Goal: Transaction & Acquisition: Purchase product/service

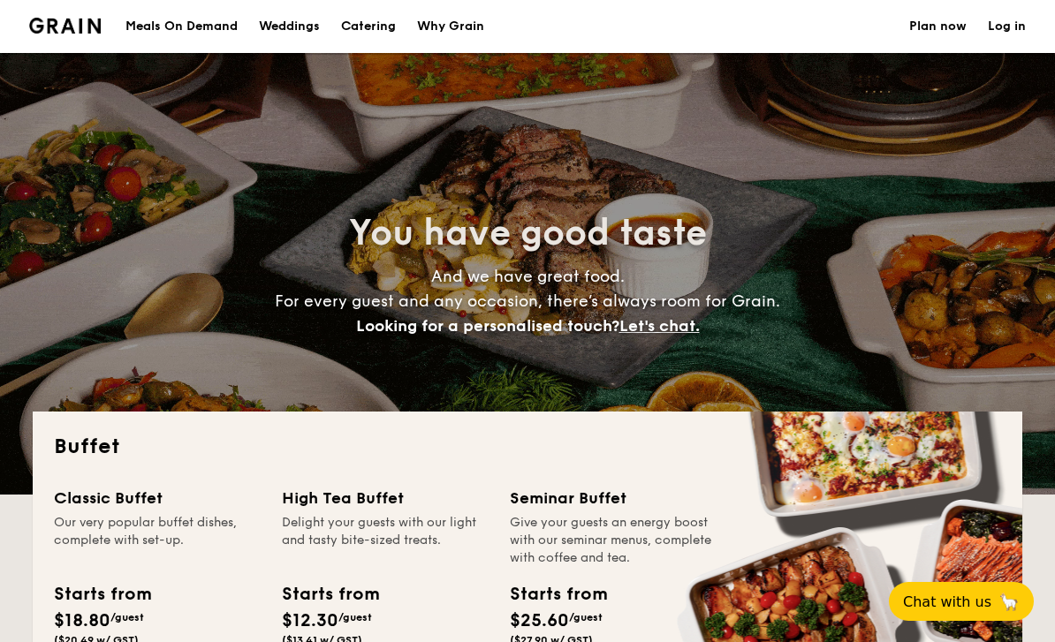
select select
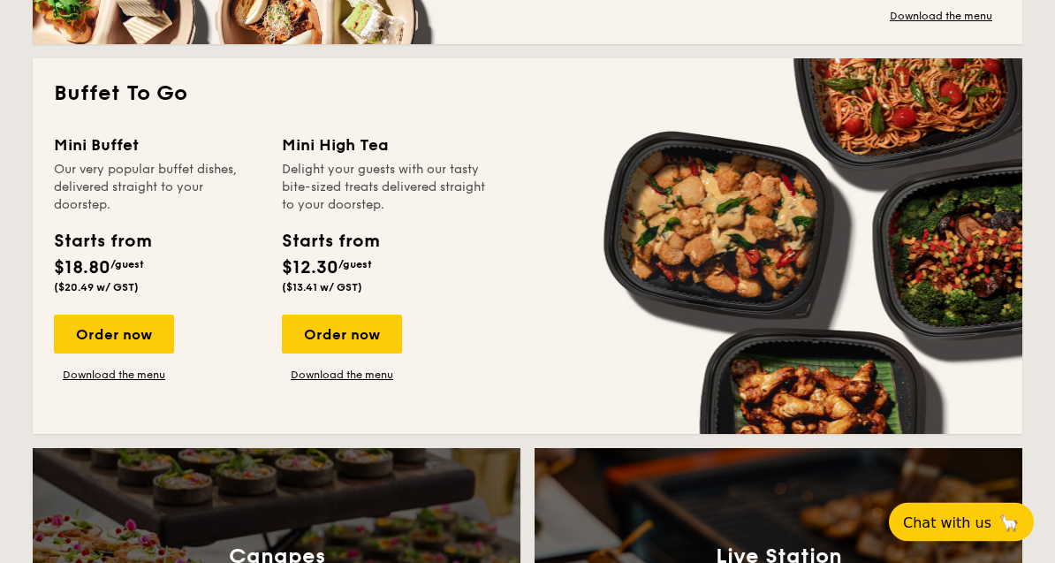
scroll to position [1134, 0]
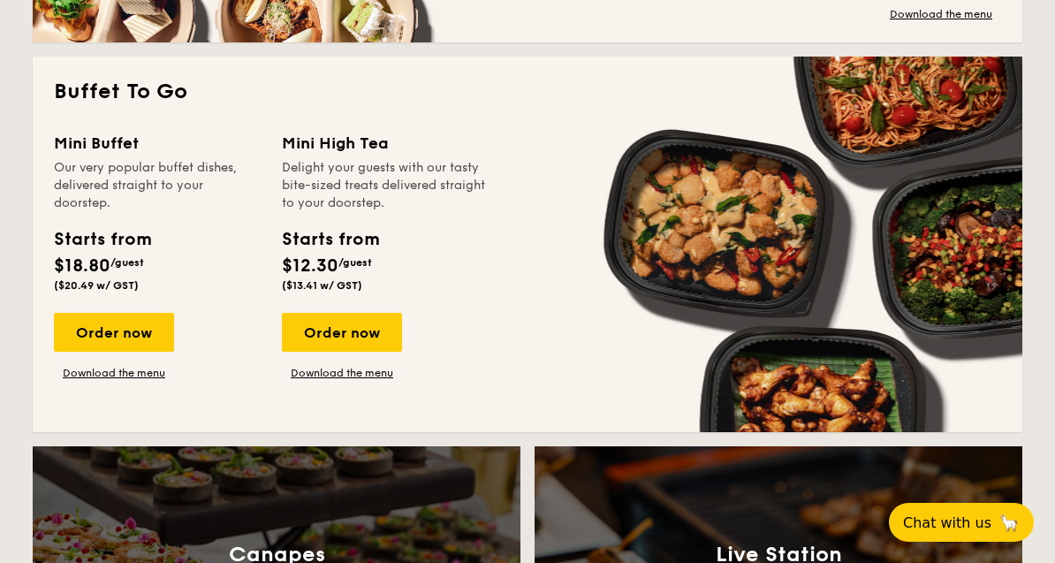
click at [160, 323] on div "Order now" at bounding box center [114, 332] width 120 height 39
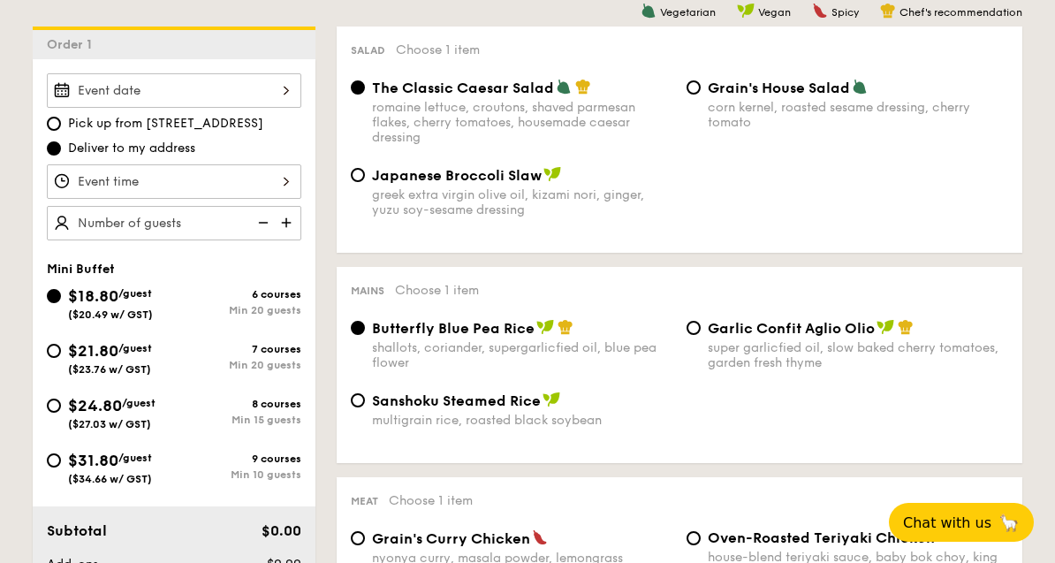
scroll to position [519, 0]
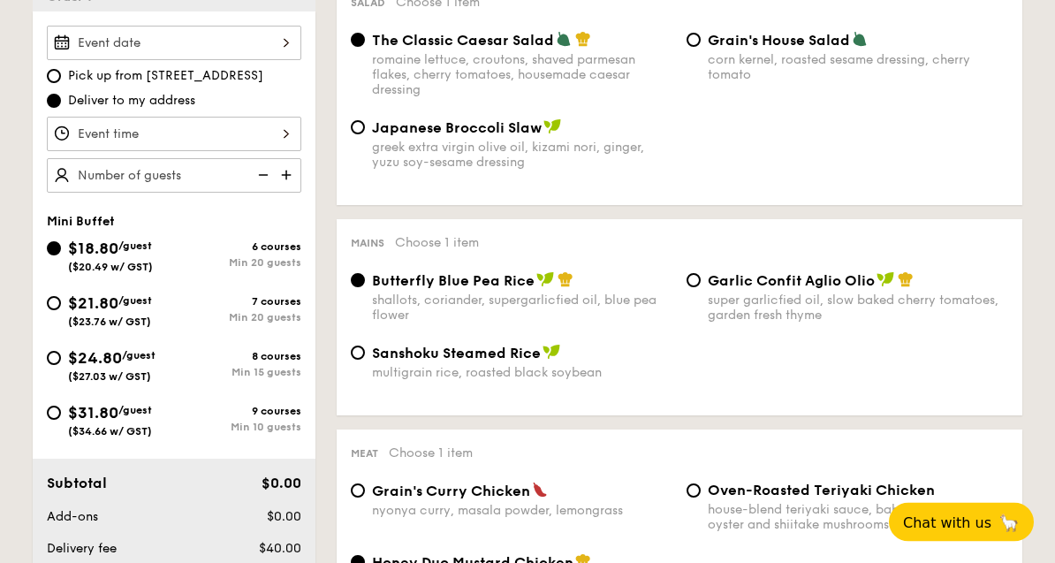
click at [68, 358] on span "$24.80" at bounding box center [95, 358] width 54 height 19
click at [61, 358] on input "$24.80 /guest ($27.03 w/ GST) 8 courses Min 15 guests" at bounding box center [54, 359] width 14 height 14
radio input "true"
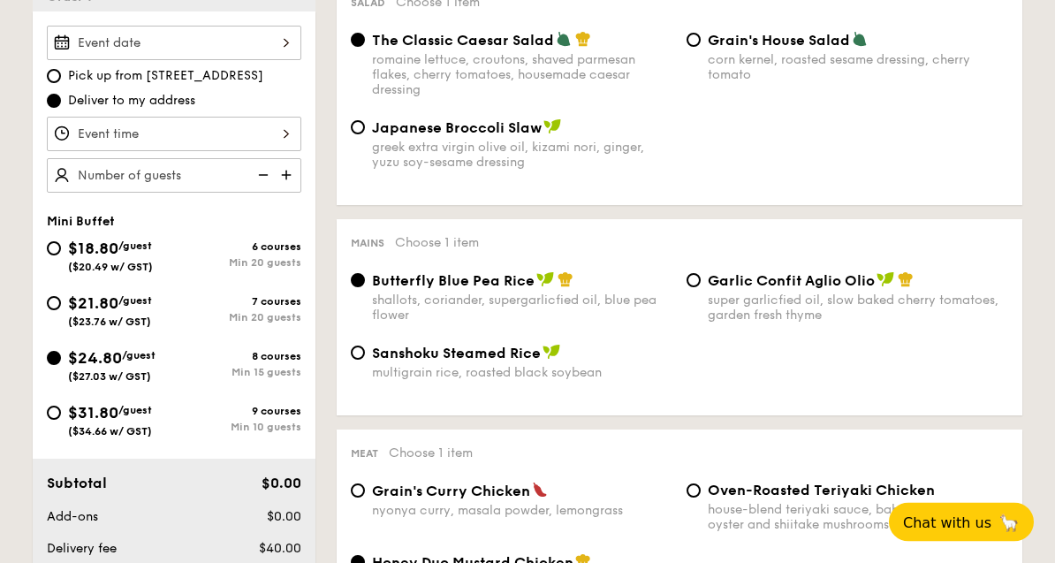
radio input "false"
radio input "true"
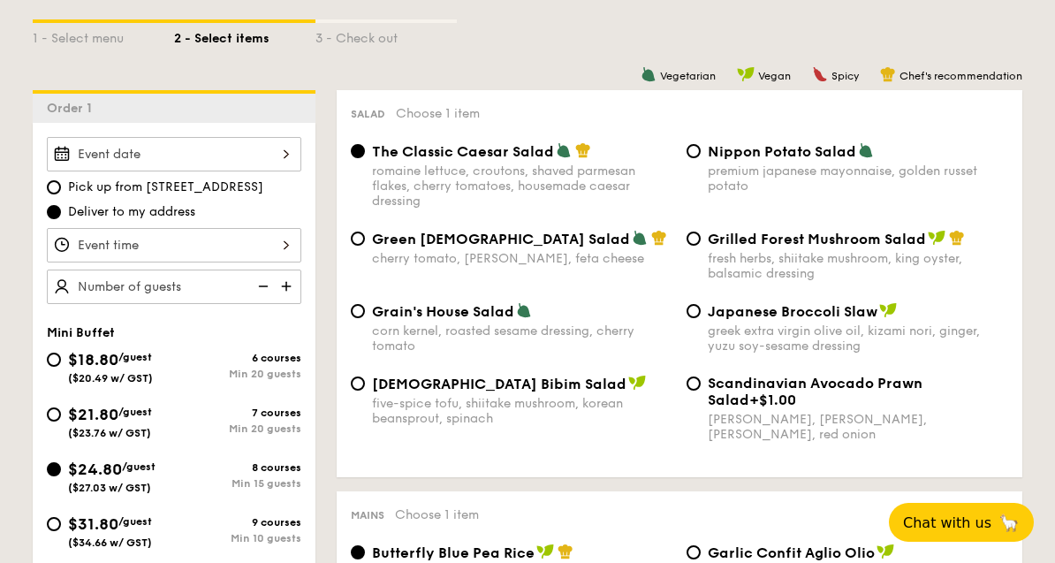
scroll to position [410, 0]
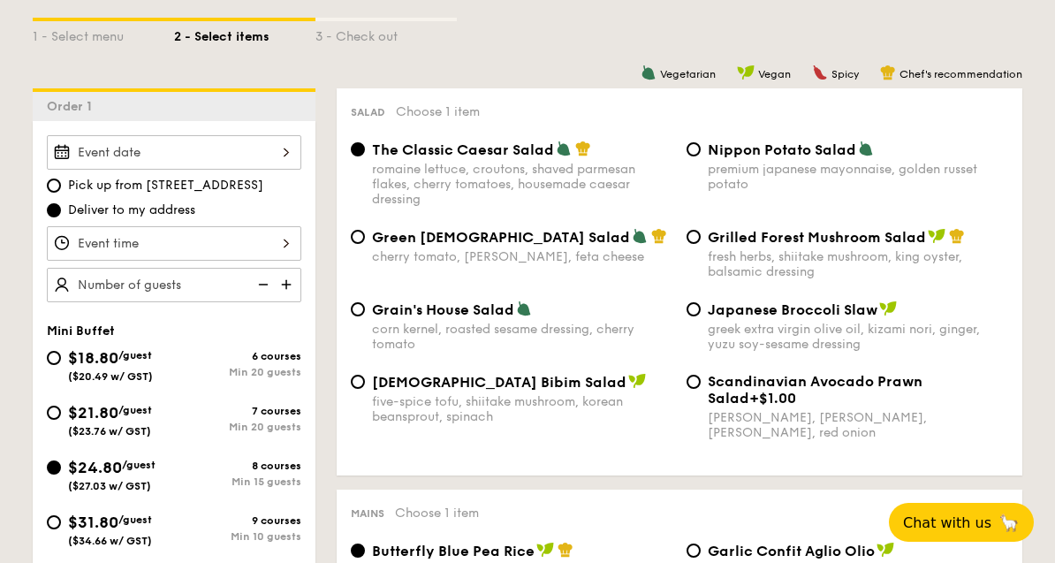
click at [709, 150] on span "Nippon Potato Salad" at bounding box center [782, 149] width 148 height 17
click at [701, 150] on input "Nippon Potato Salad premium japanese mayonnaise, golden russet potato" at bounding box center [693, 149] width 14 height 14
radio input "true"
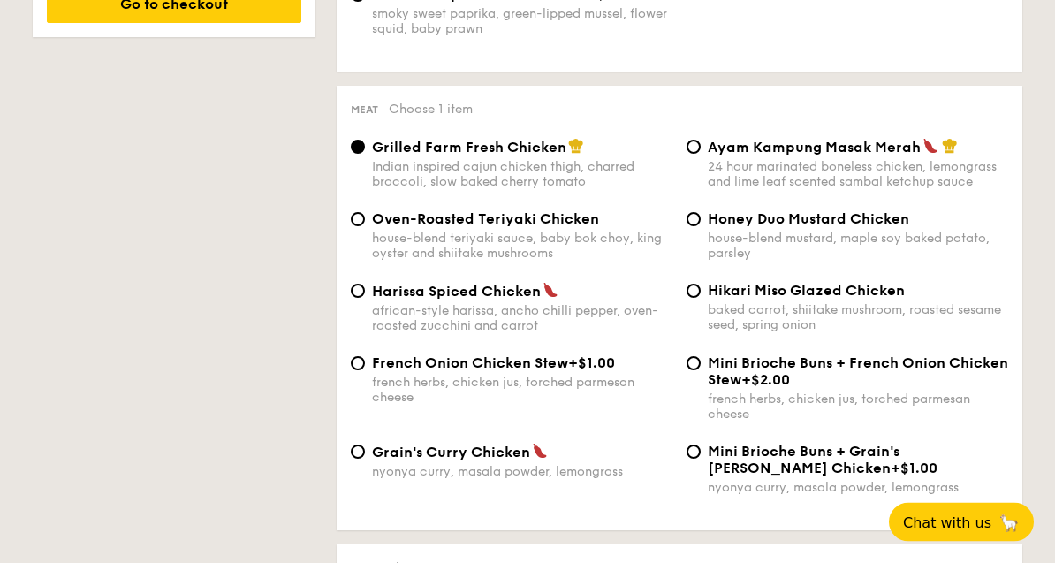
scroll to position [1240, 0]
click at [691, 154] on input "Ayam Kampung Masak Merah 24 hour marinated boneless chicken, lemongrass and lim…" at bounding box center [693, 147] width 14 height 14
radio input "true"
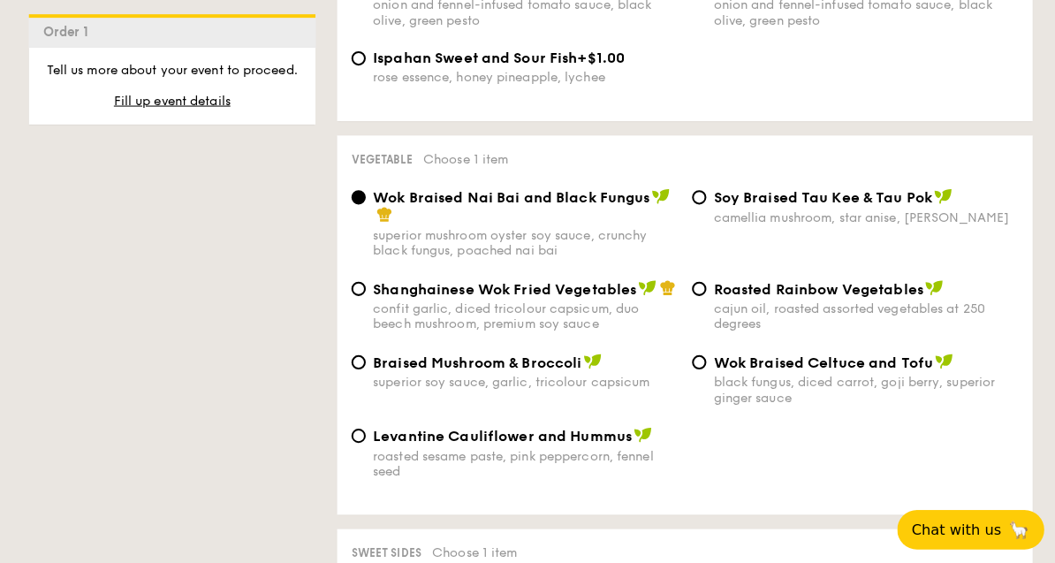
scroll to position [2149, 0]
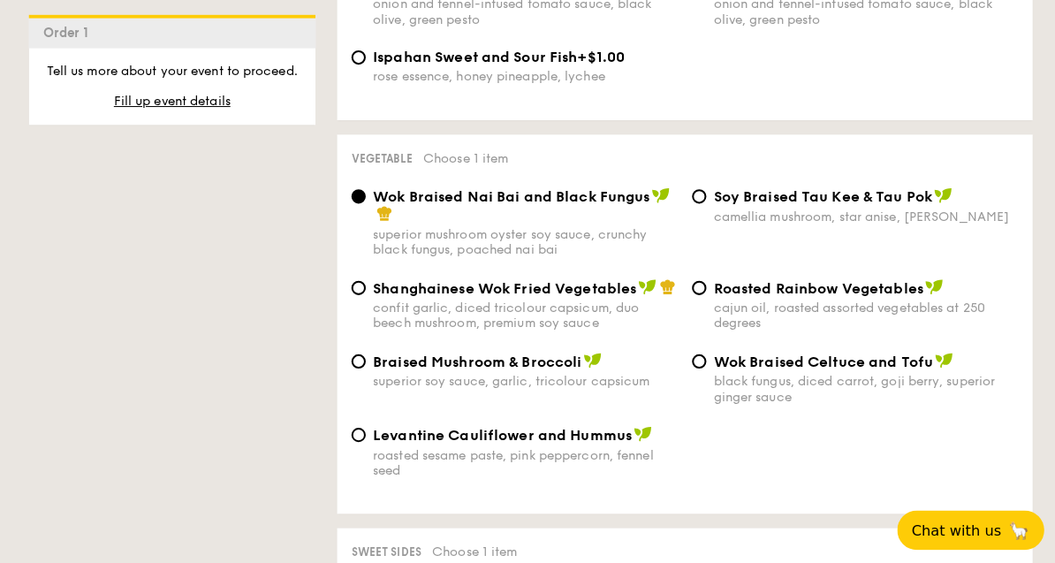
click at [353, 347] on div "Shanghainese Wok Fried Vegetables confit garlic, diced tricolour capsicum, duo …" at bounding box center [679, 311] width 671 height 72
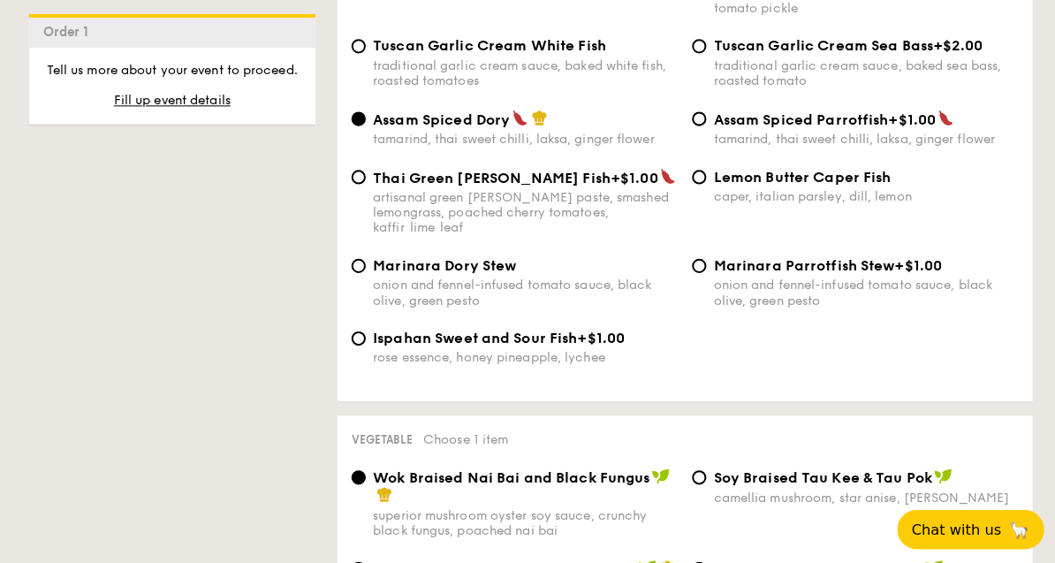
scroll to position [1871, 0]
radio input "true"
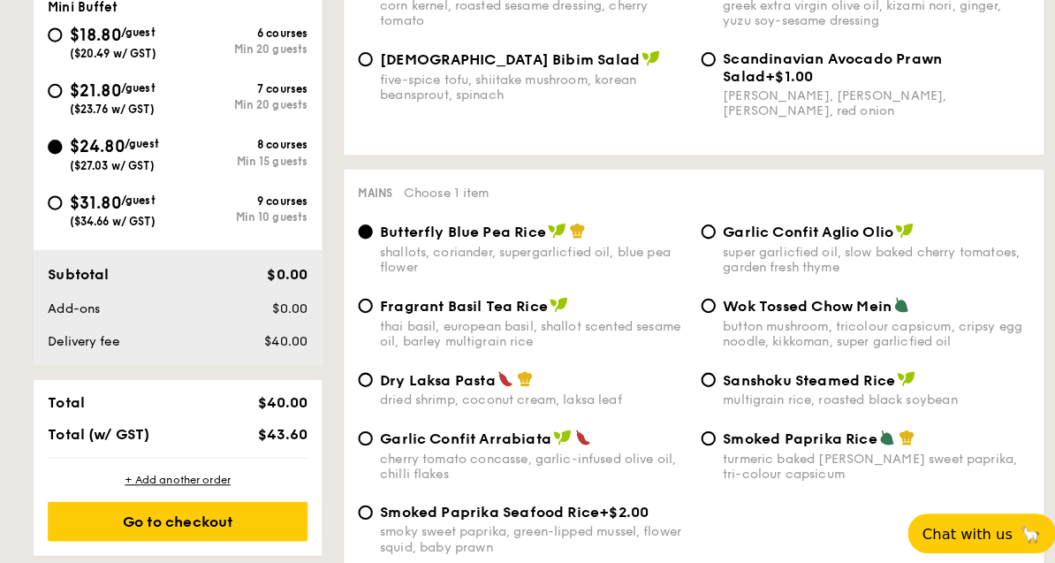
scroll to position [735, 0]
